Goal: Book appointment/travel/reservation

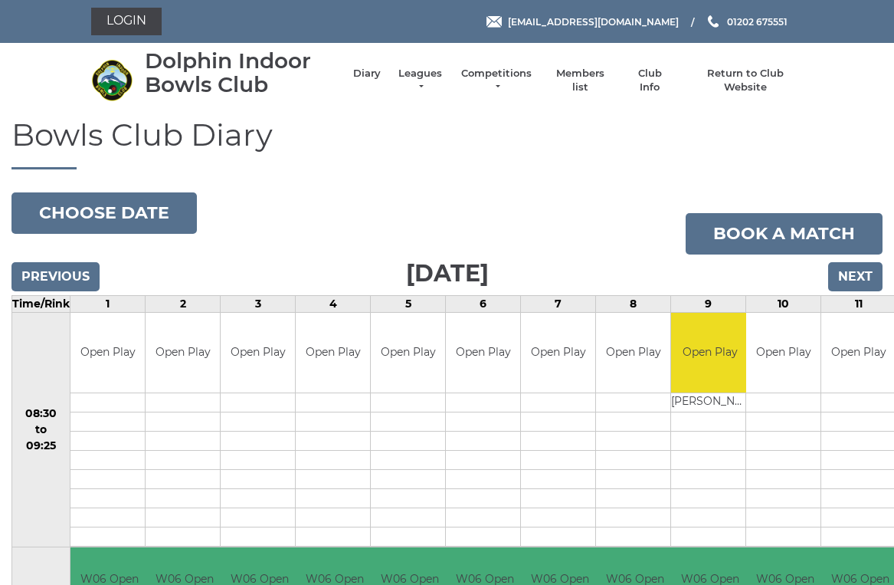
scroll to position [4, 0]
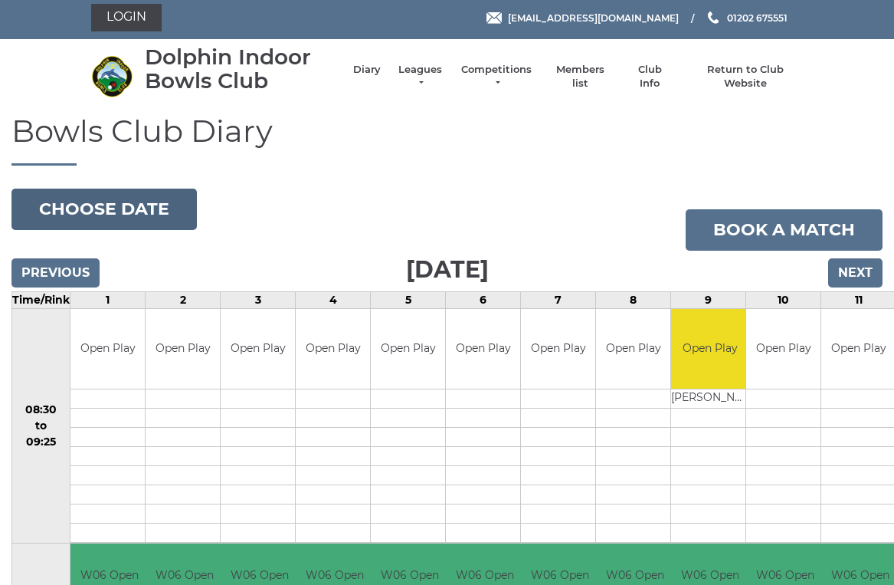
click at [134, 214] on button "Choose date" at bounding box center [103, 208] width 185 height 41
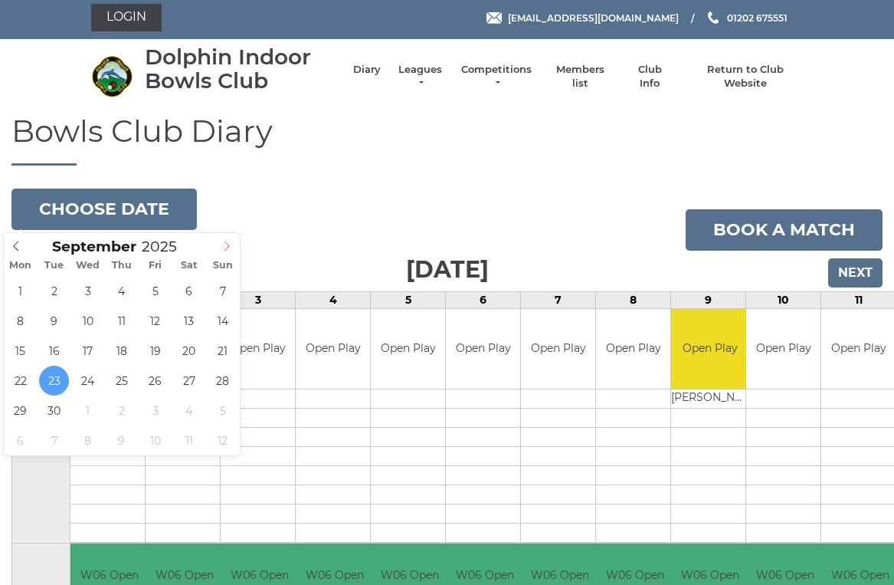
click at [229, 247] on icon at bounding box center [226, 246] width 11 height 11
type input "2025-10-01"
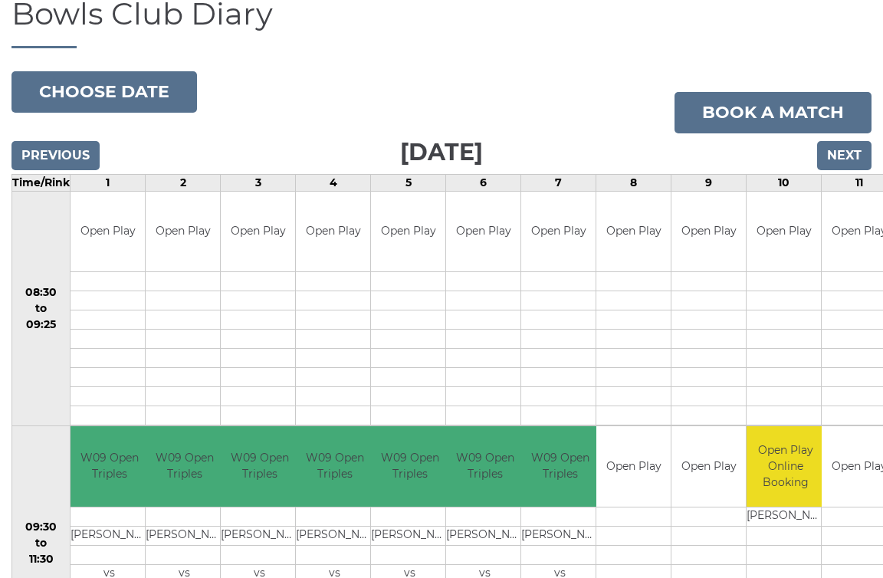
scroll to position [108, 0]
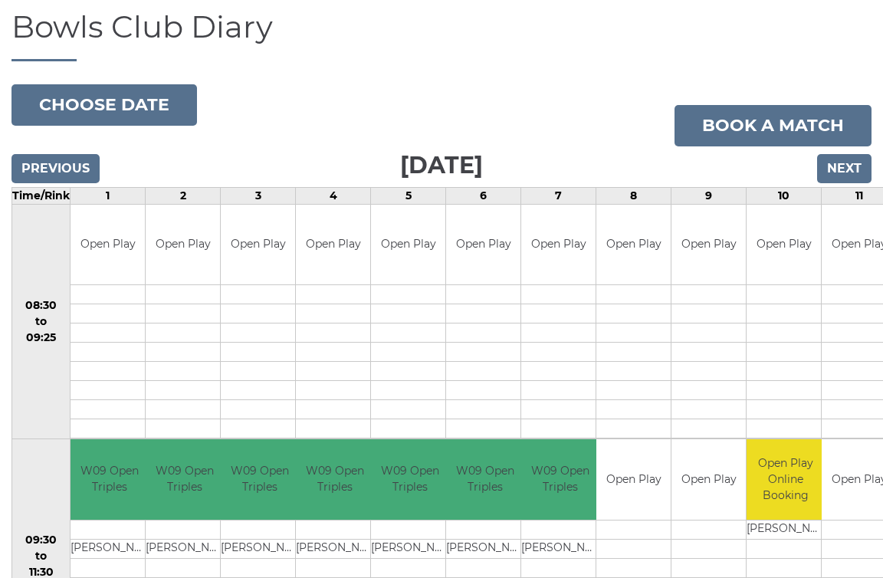
click at [845, 162] on input "Next" at bounding box center [844, 168] width 54 height 29
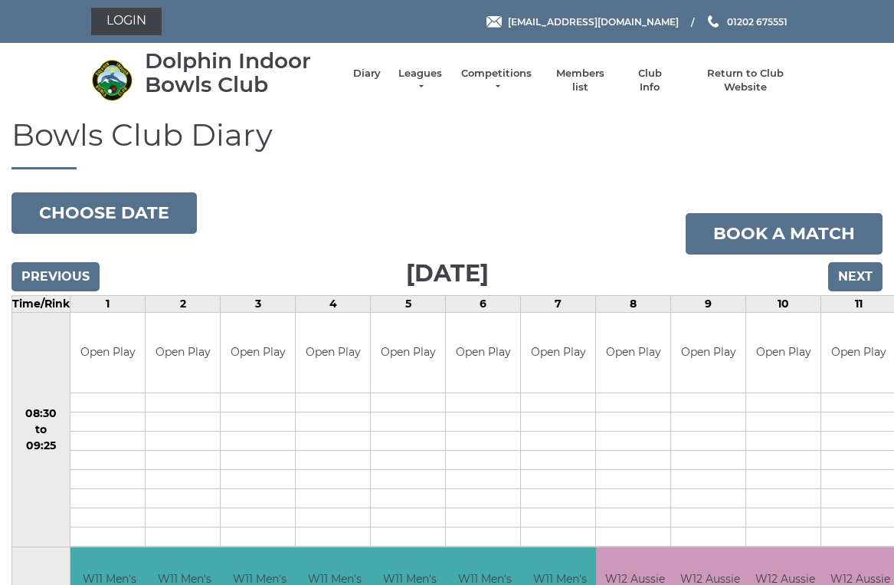
click at [860, 275] on input "Next" at bounding box center [855, 276] width 54 height 29
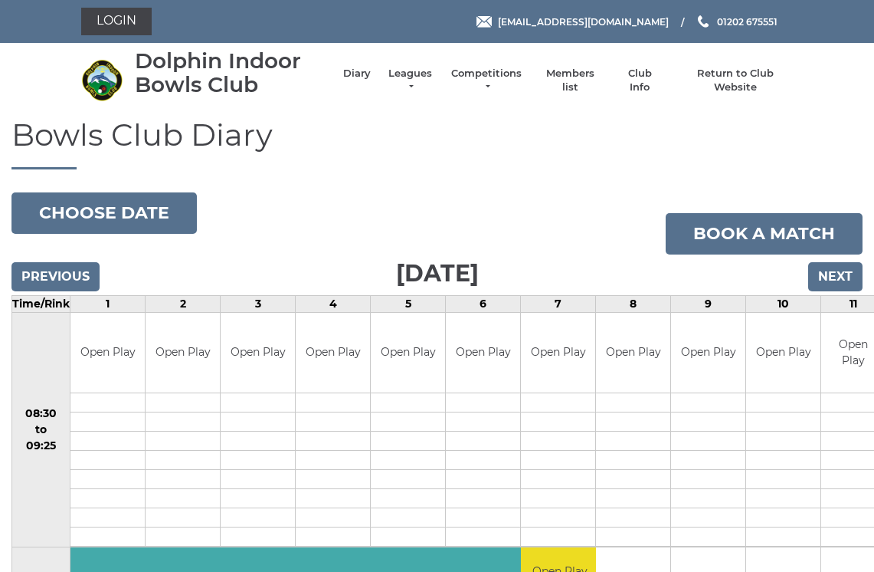
click at [836, 279] on input "Next" at bounding box center [835, 276] width 54 height 29
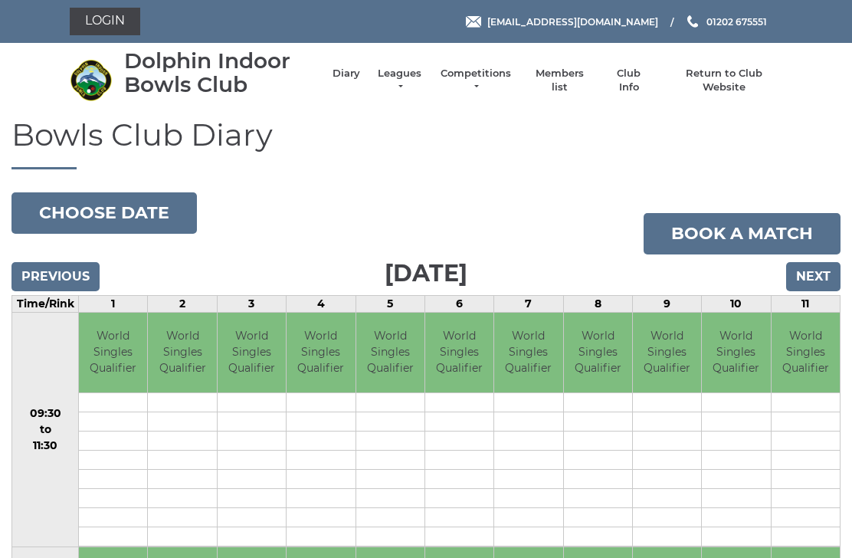
click at [824, 276] on input "Next" at bounding box center [813, 276] width 54 height 29
